Goal: Task Accomplishment & Management: Use online tool/utility

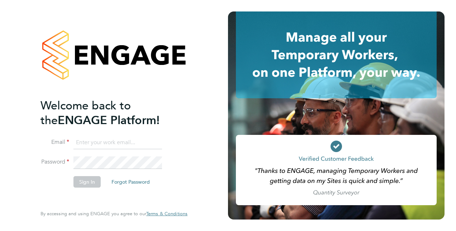
type input "[PERSON_NAME][EMAIL_ADDRESS][DOMAIN_NAME]"
click at [90, 179] on button "Sign In" at bounding box center [87, 181] width 27 height 11
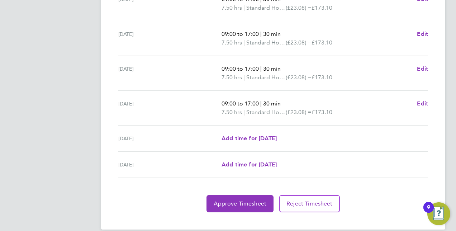
scroll to position [277, 0]
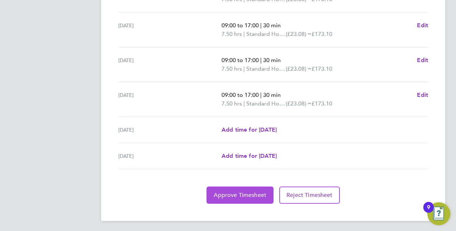
click at [225, 186] on button "Approve Timesheet" at bounding box center [240, 194] width 67 height 17
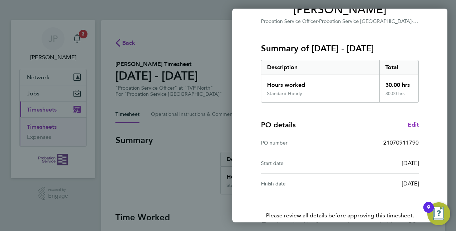
scroll to position [112, 0]
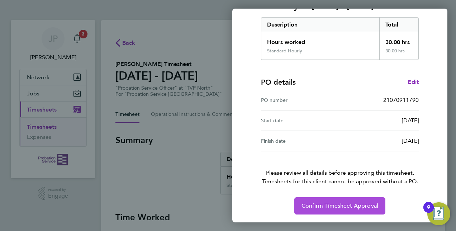
click at [337, 203] on span "Confirm Timesheet Approval" at bounding box center [340, 205] width 77 height 7
